Goal: Task Accomplishment & Management: Manage account settings

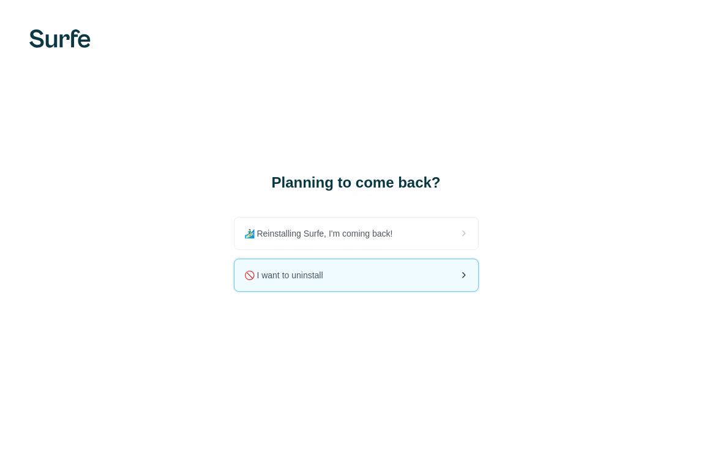
click at [331, 274] on span "🚫 I want to uninstall" at bounding box center [288, 275] width 89 height 12
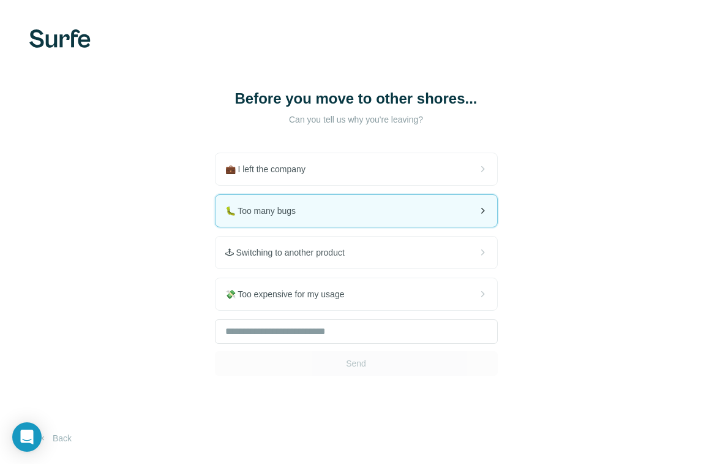
click at [327, 220] on div "🐛 Too many bugs" at bounding box center [357, 211] width 282 height 32
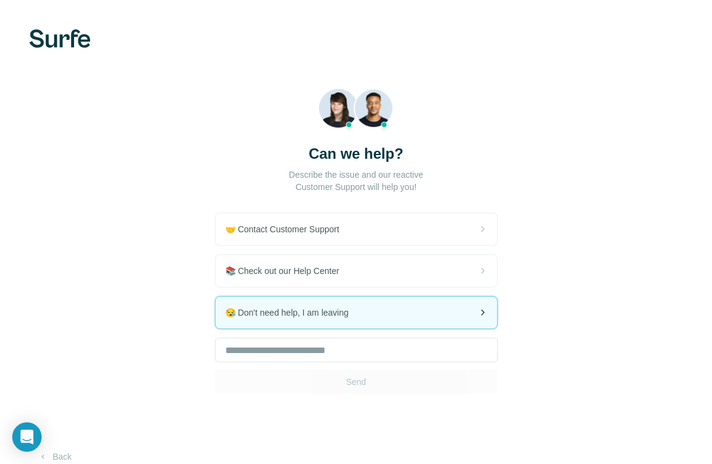
click at [329, 313] on span "😪 Don't need help, I am leaving" at bounding box center [292, 312] width 134 height 12
